Goal: Find specific page/section: Find specific page/section

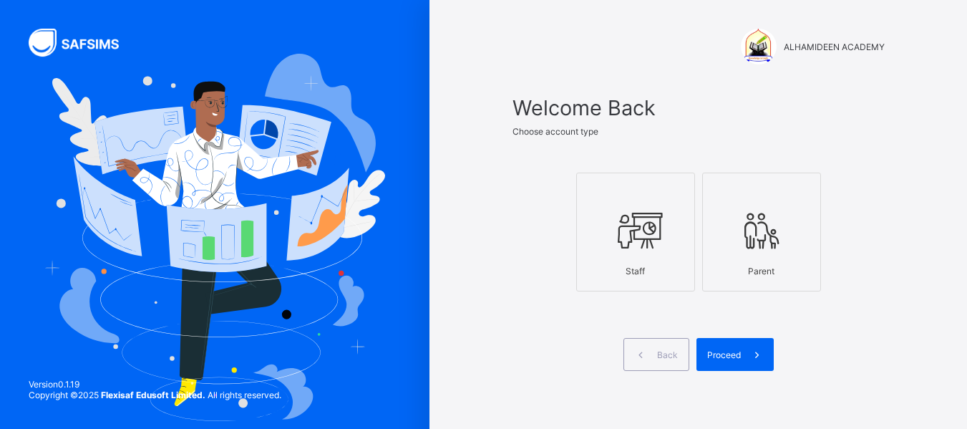
click at [644, 236] on icon at bounding box center [636, 230] width 50 height 43
click at [740, 359] on span "Proceed" at bounding box center [724, 354] width 34 height 11
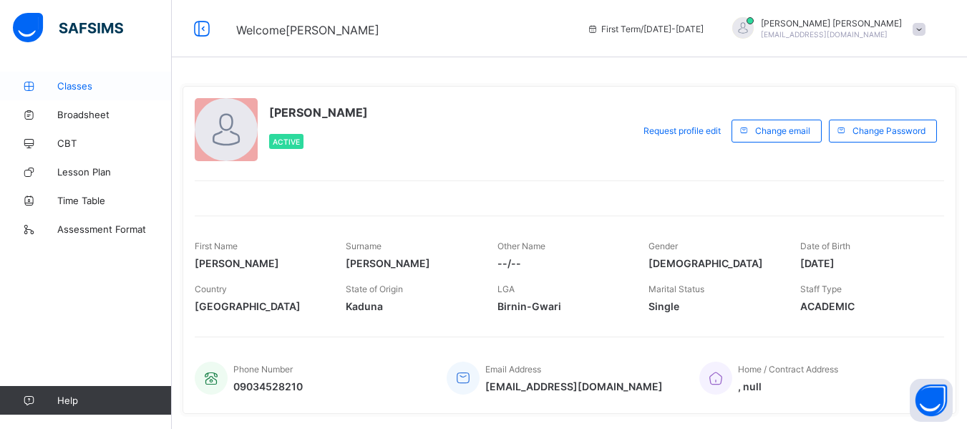
click at [80, 86] on span "Classes" at bounding box center [114, 85] width 115 height 11
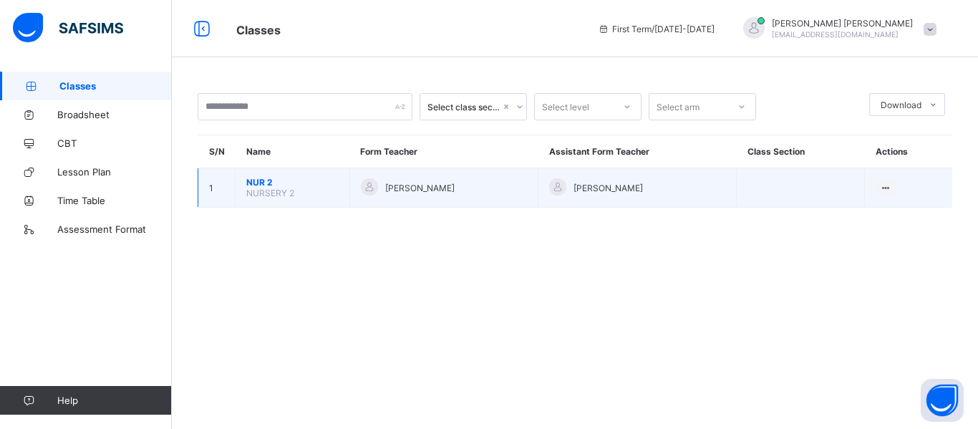
click at [252, 182] on span "NUR 2" at bounding box center [292, 182] width 92 height 11
